Goal: Task Accomplishment & Management: Use online tool/utility

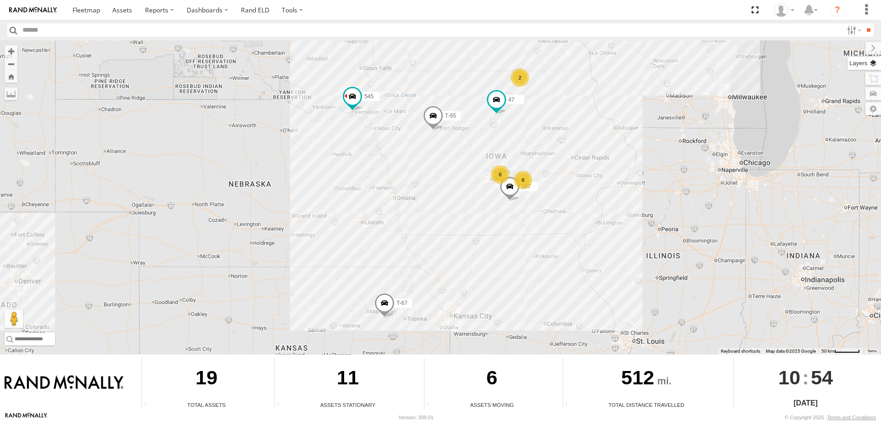
click at [871, 63] on label at bounding box center [865, 63] width 34 height 13
click at [0, 0] on span "Basemaps" at bounding box center [0, 0] width 0 height 0
click at [0, 0] on span "Satellite + Roadmap" at bounding box center [0, 0] width 0 height 0
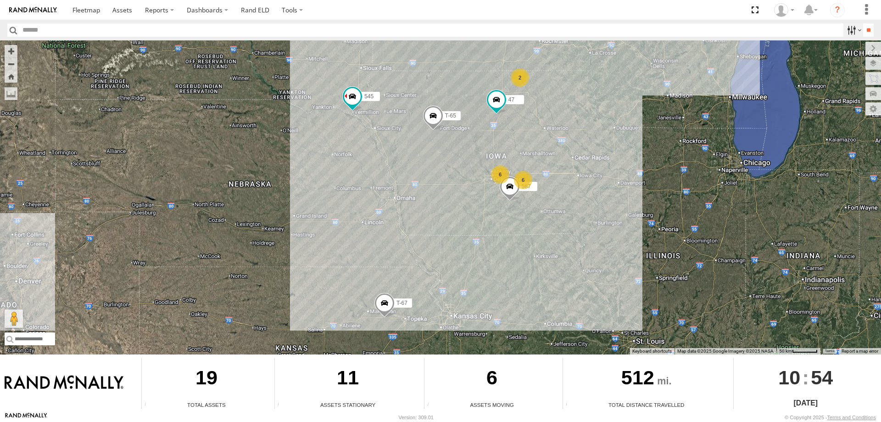
click at [849, 27] on label at bounding box center [854, 29] width 20 height 13
click at [0, 0] on span "Tractor" at bounding box center [0, 0] width 0 height 0
click at [864, 27] on input "**" at bounding box center [869, 29] width 11 height 13
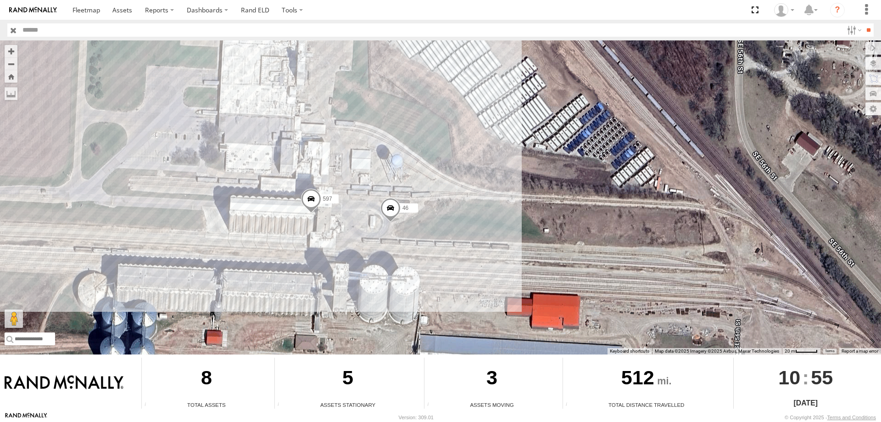
click at [381, 196] on div "545 48 47 49 587 0055 46 597" at bounding box center [440, 197] width 881 height 314
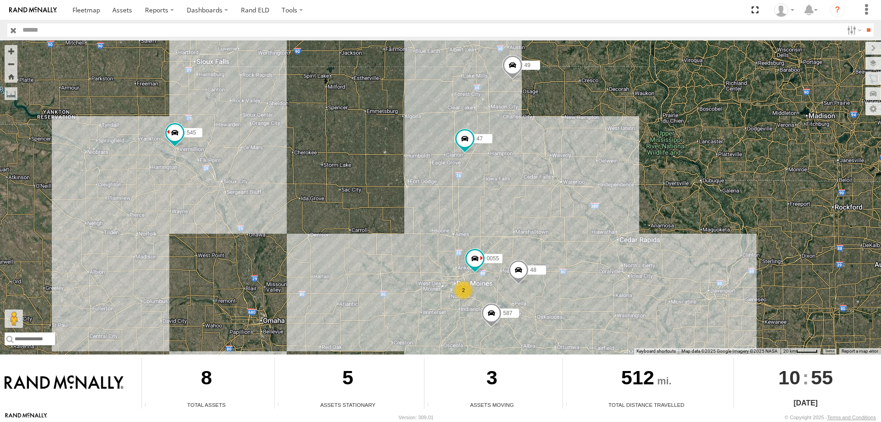
click at [519, 166] on div "545 0055 48 47 2 49 587" at bounding box center [440, 197] width 881 height 314
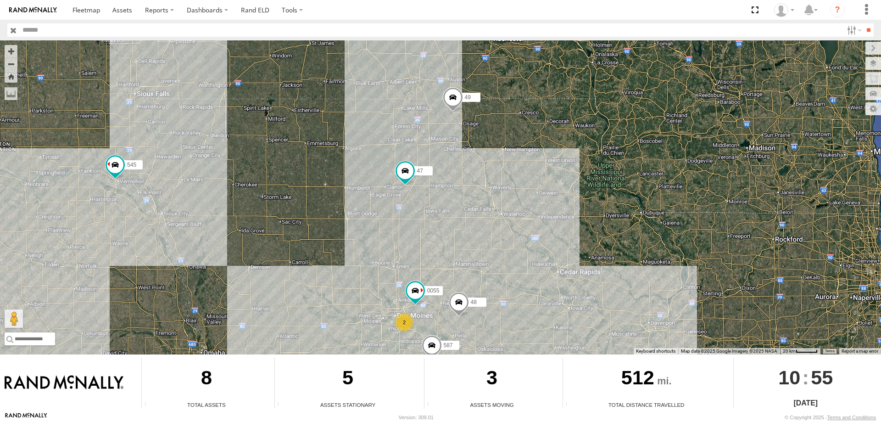
drag, startPoint x: 203, startPoint y: 222, endPoint x: 237, endPoint y: 208, distance: 36.7
click at [237, 208] on div "545 0055 48 47 49 587 2" at bounding box center [440, 197] width 881 height 314
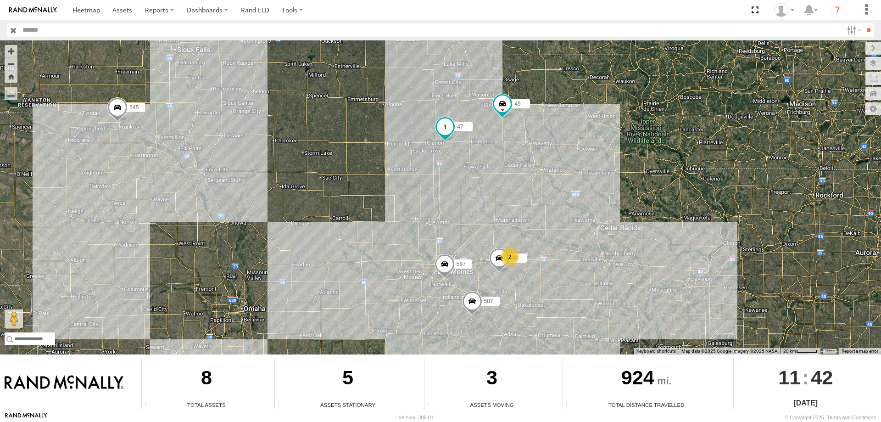
click at [445, 130] on span at bounding box center [445, 126] width 17 height 17
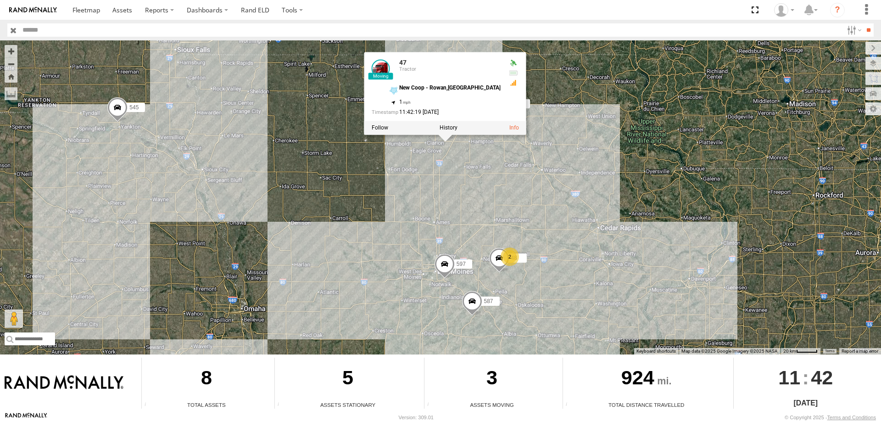
click at [421, 184] on div "545 48 47 49 597 587 2 47 Tractor New Coop - Rowan,IA 42.74205 , -93.49747 1 11…" at bounding box center [440, 197] width 881 height 314
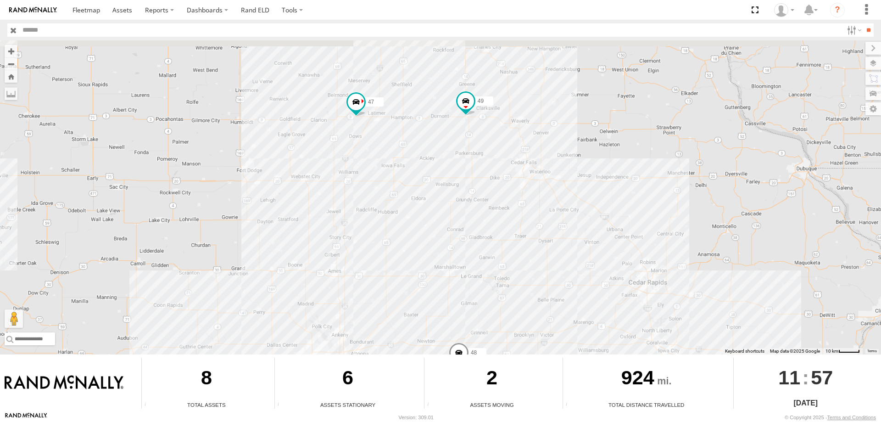
drag, startPoint x: 469, startPoint y: 210, endPoint x: 450, endPoint y: 290, distance: 82.1
click at [450, 290] on div "545 47 49 597 587 48" at bounding box center [440, 197] width 881 height 314
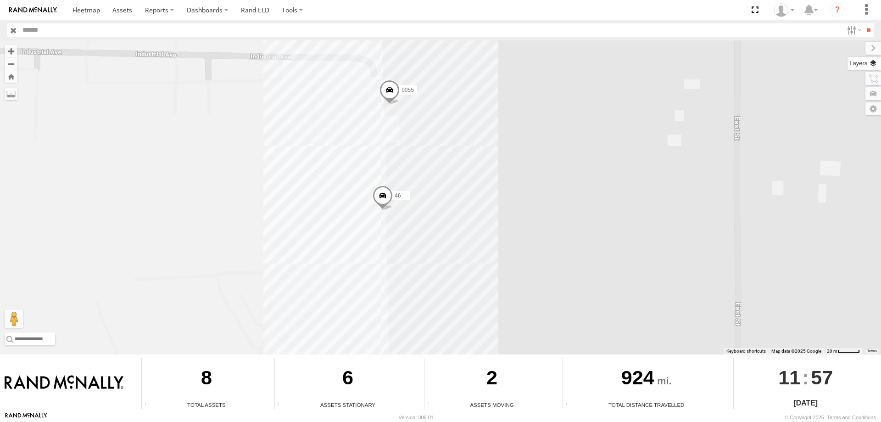
click at [871, 60] on label at bounding box center [865, 63] width 34 height 13
click at [0, 0] on span "Basemaps" at bounding box center [0, 0] width 0 height 0
click at [0, 0] on span "Satellite + Roadmap" at bounding box center [0, 0] width 0 height 0
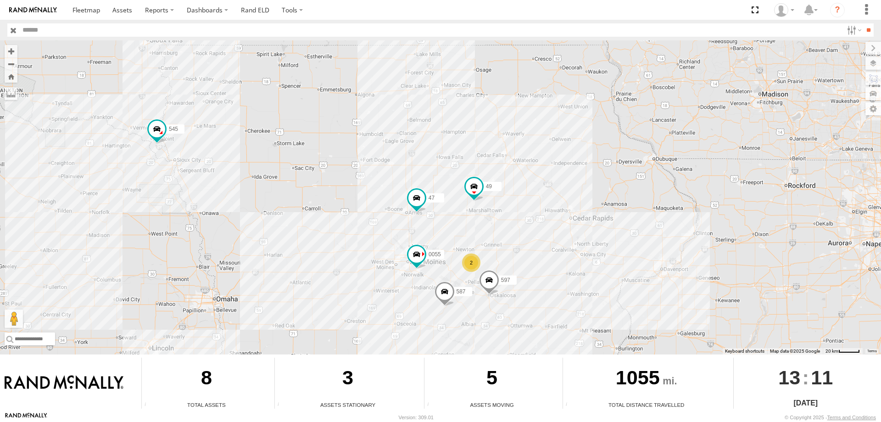
drag, startPoint x: 519, startPoint y: 242, endPoint x: 517, endPoint y: 191, distance: 51.0
click at [517, 191] on div "545 0055 47 49 597 587 2" at bounding box center [440, 197] width 881 height 314
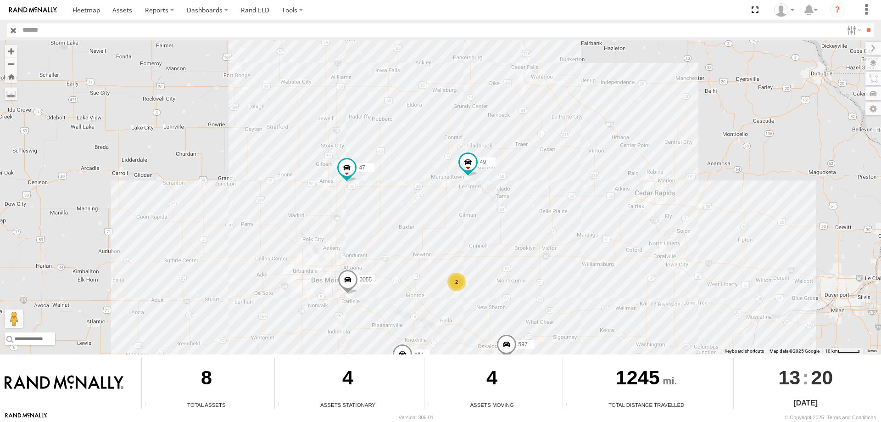
drag, startPoint x: 425, startPoint y: 226, endPoint x: 412, endPoint y: 219, distance: 15.0
click at [412, 219] on div "545 0055 47 49 597 587 2" at bounding box center [440, 197] width 881 height 314
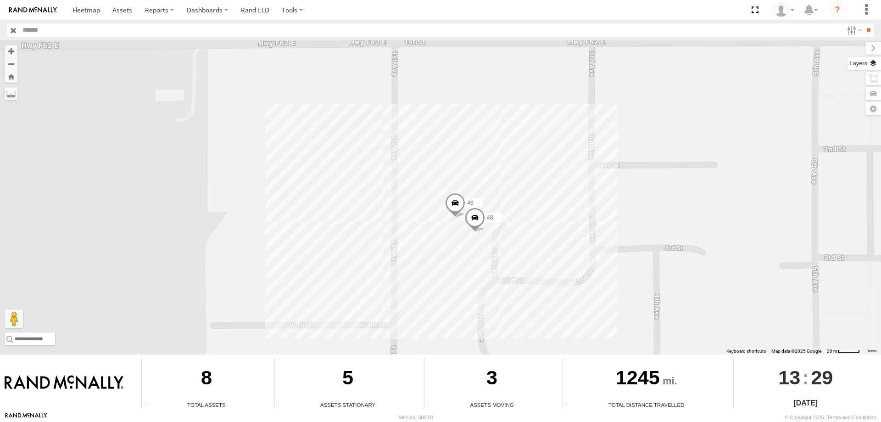
click at [875, 65] on label at bounding box center [865, 63] width 34 height 13
click at [0, 0] on span "Basemaps" at bounding box center [0, 0] width 0 height 0
click at [0, 0] on span "Satellite + Roadmap" at bounding box center [0, 0] width 0 height 0
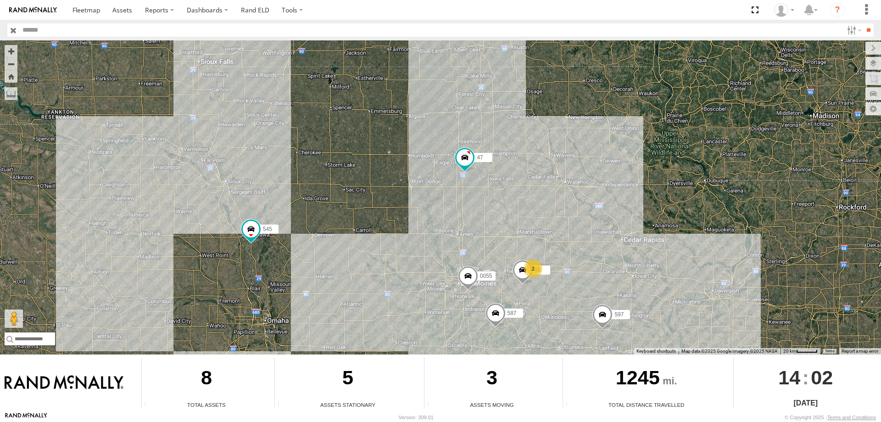
drag, startPoint x: 382, startPoint y: 245, endPoint x: 404, endPoint y: 209, distance: 42.2
click at [404, 209] on div "545 0055 48 47 597 587 2" at bounding box center [440, 197] width 881 height 314
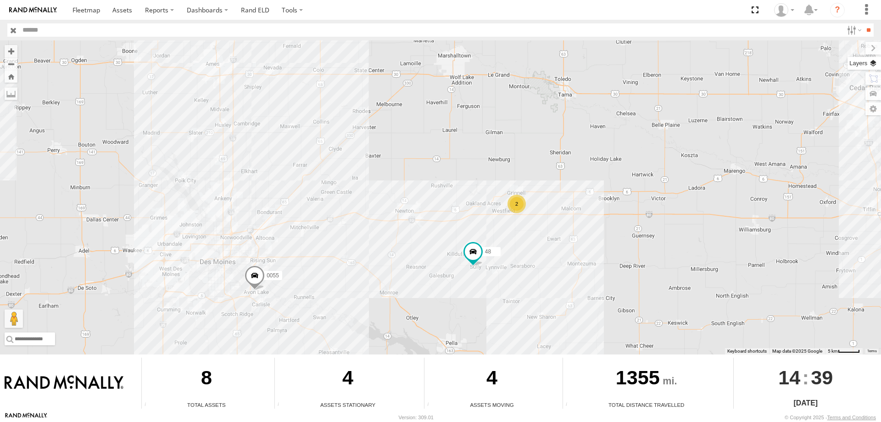
click at [878, 62] on label at bounding box center [865, 63] width 34 height 13
click at [0, 0] on span "Basemaps" at bounding box center [0, 0] width 0 height 0
click at [0, 0] on span "Satellite + Roadmap" at bounding box center [0, 0] width 0 height 0
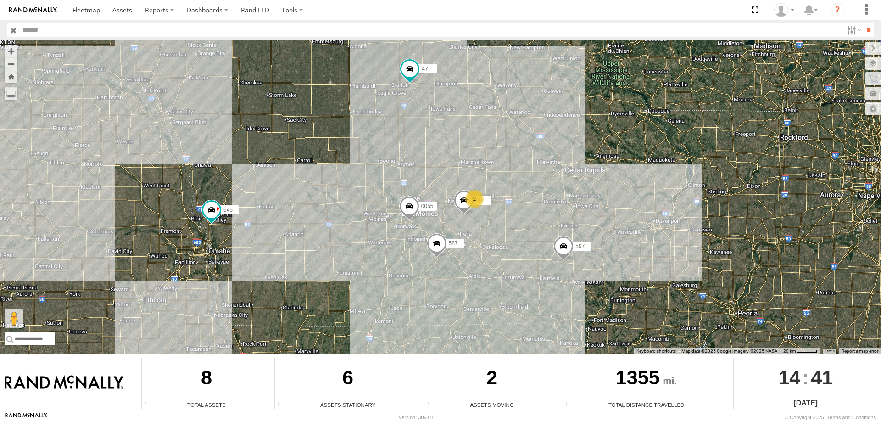
drag, startPoint x: 585, startPoint y: 274, endPoint x: 528, endPoint y: 247, distance: 62.6
click at [528, 247] on div "545 0055 48 47 2 597 587" at bounding box center [440, 197] width 881 height 314
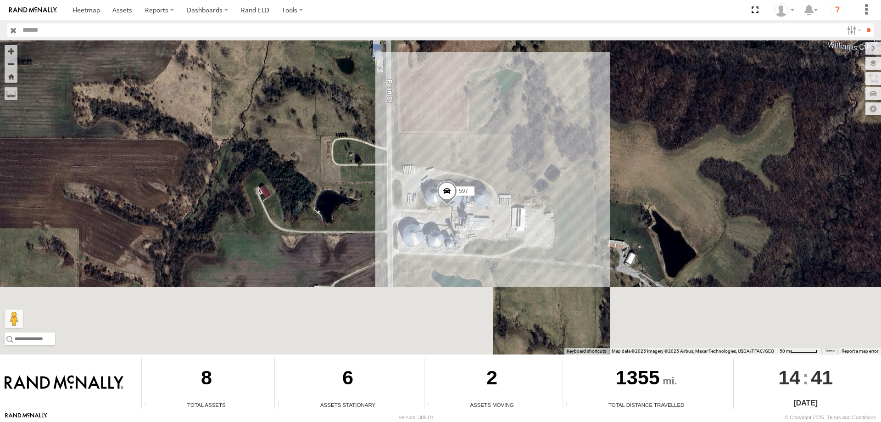
drag, startPoint x: 523, startPoint y: 189, endPoint x: 502, endPoint y: 107, distance: 84.9
click at [502, 107] on div "545 0055 48 47 597 587" at bounding box center [440, 197] width 881 height 314
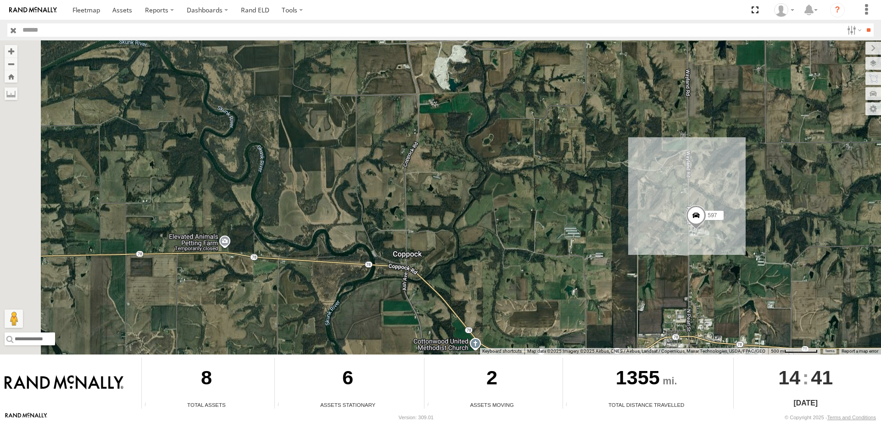
drag, startPoint x: 388, startPoint y: 233, endPoint x: 505, endPoint y: 241, distance: 116.9
click at [505, 241] on div "545 0055 48 47 597 587" at bounding box center [440, 197] width 881 height 314
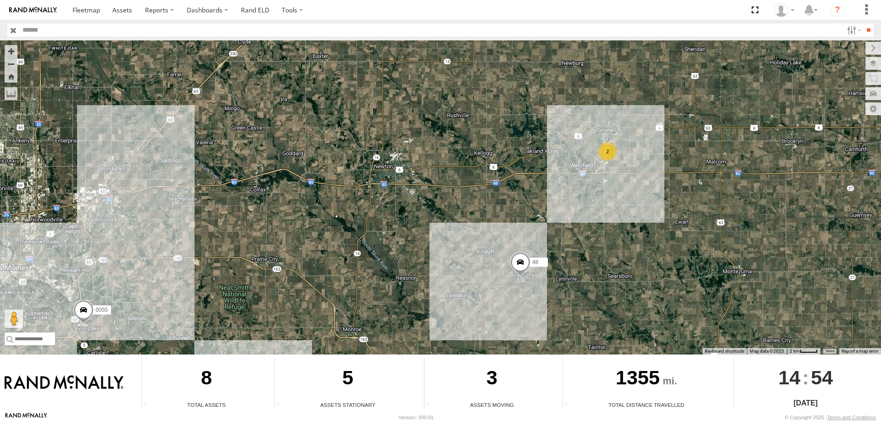
drag, startPoint x: 347, startPoint y: 241, endPoint x: 410, endPoint y: 215, distance: 68.2
click at [410, 215] on div "545 0055 48 47 597 587 2" at bounding box center [440, 197] width 881 height 314
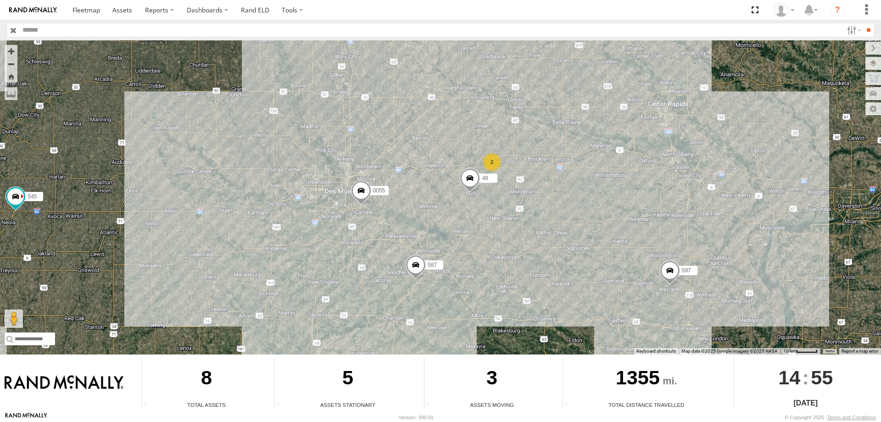
drag, startPoint x: 410, startPoint y: 234, endPoint x: 404, endPoint y: 219, distance: 16.4
click at [404, 219] on div "545 0055 48 47 597 587 2" at bounding box center [440, 197] width 881 height 314
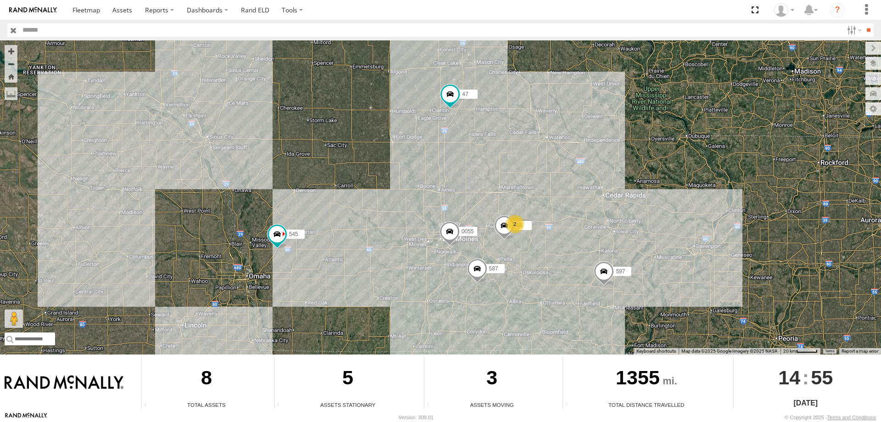
click at [589, 226] on div "545 0055 48 47 2 597 587" at bounding box center [440, 197] width 881 height 314
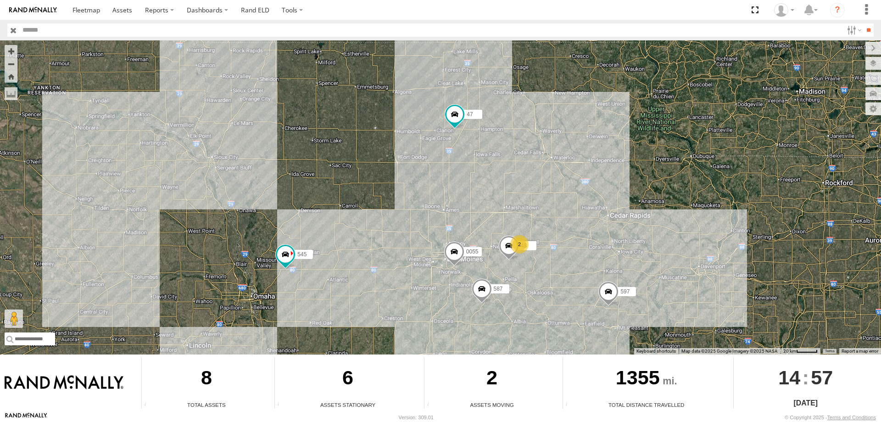
drag, startPoint x: 468, startPoint y: 141, endPoint x: 477, endPoint y: 166, distance: 25.8
click at [477, 166] on div "545 0055 48 47 2 597 587" at bounding box center [440, 197] width 881 height 314
